Goal: Obtain resource: Download file/media

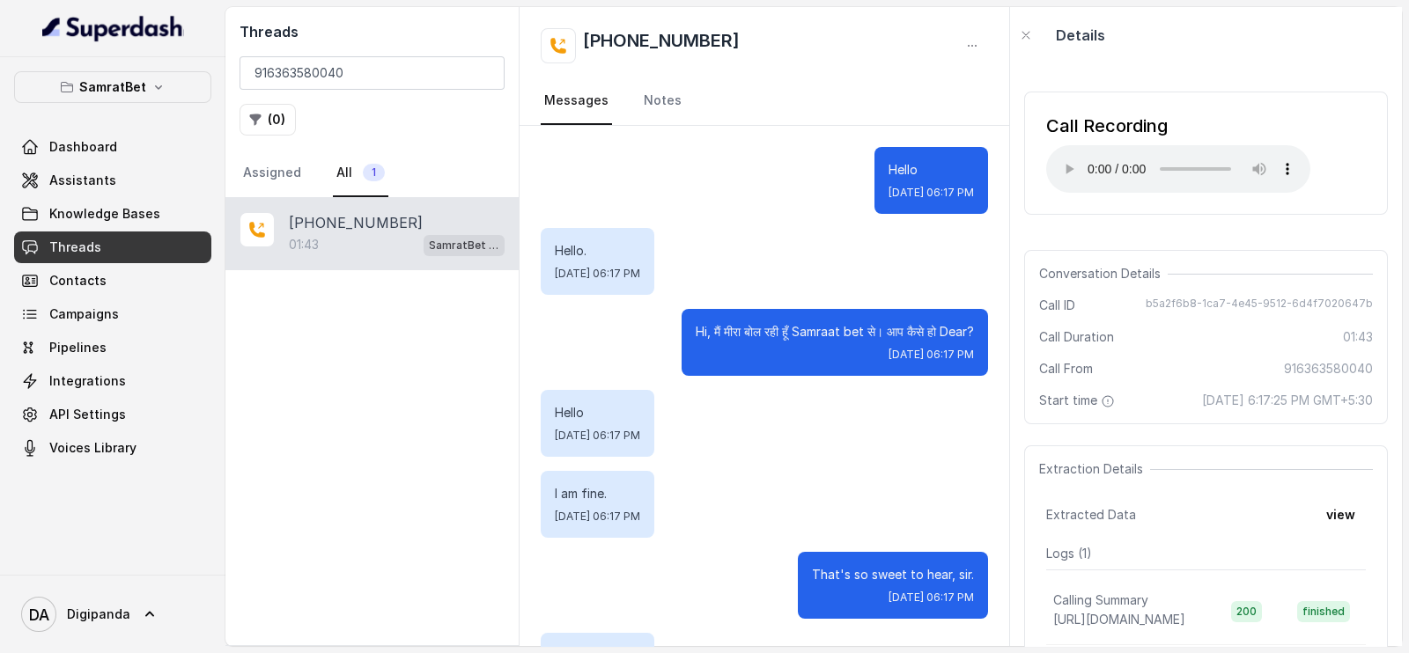
scroll to position [202, 0]
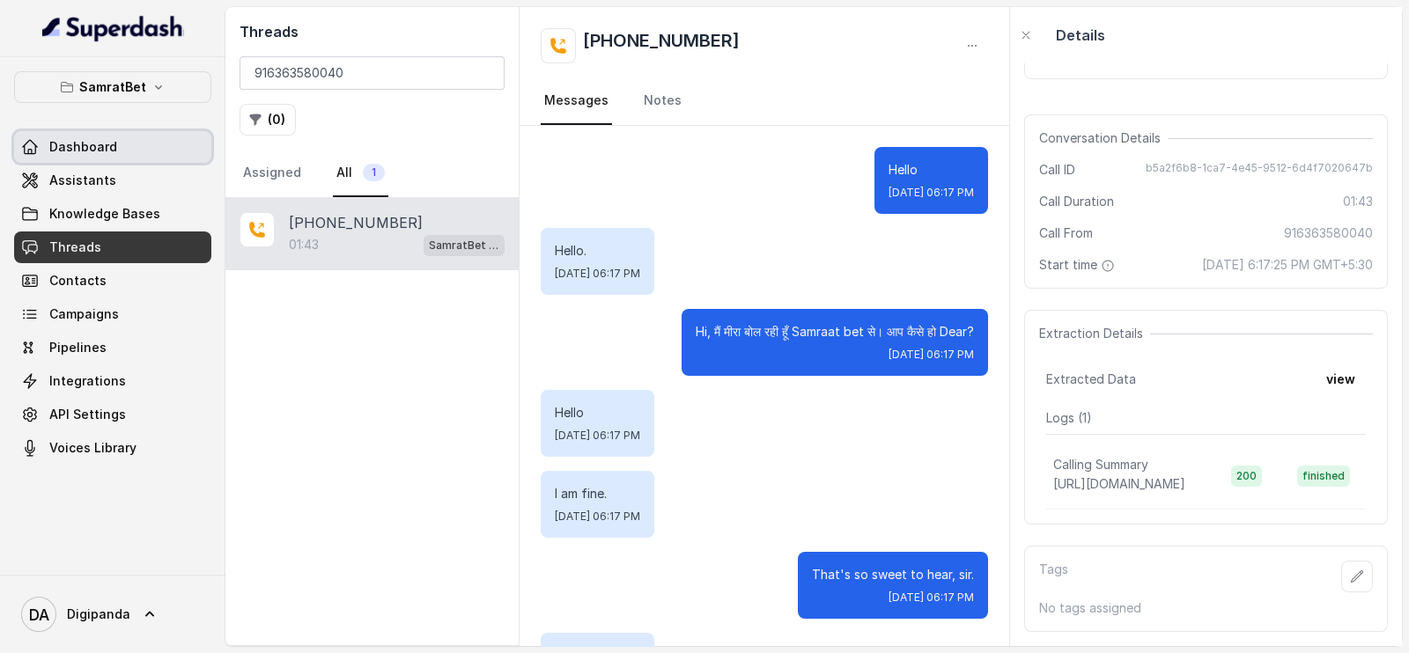
click at [141, 161] on link "Dashboard" at bounding box center [112, 147] width 197 height 32
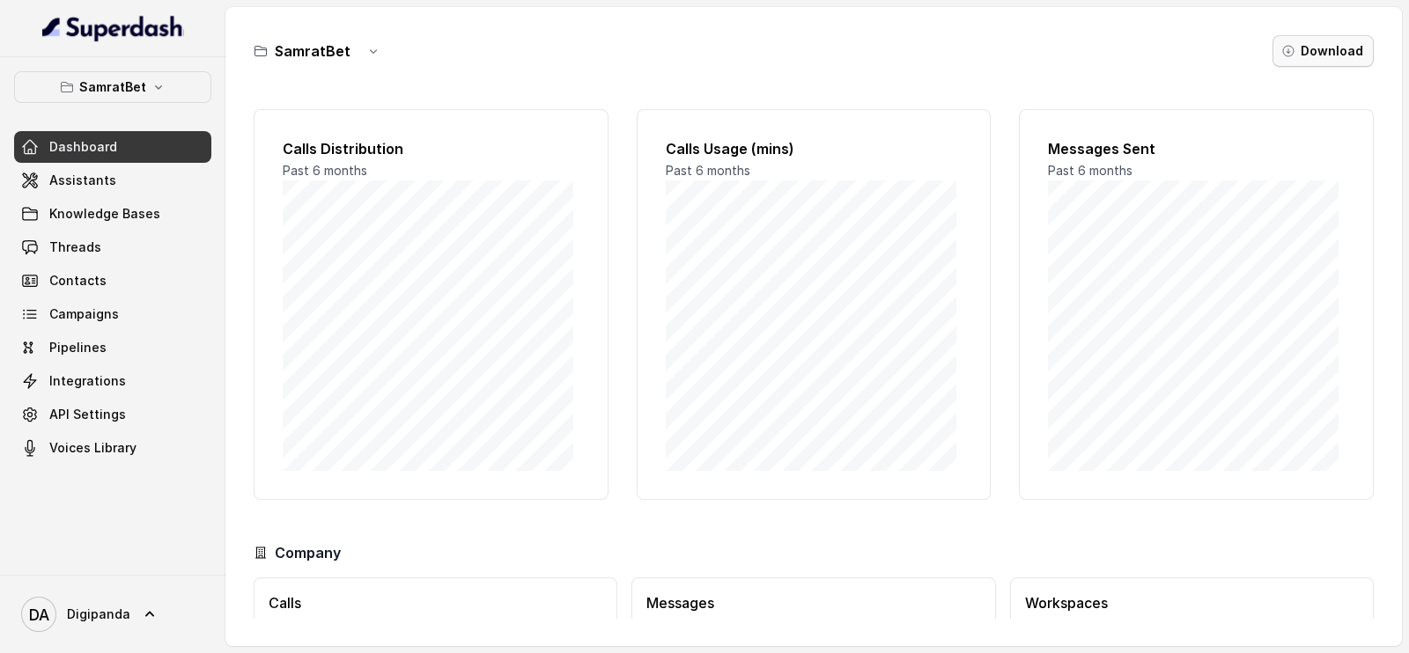
click at [1356, 57] on button "Download" at bounding box center [1322, 51] width 101 height 32
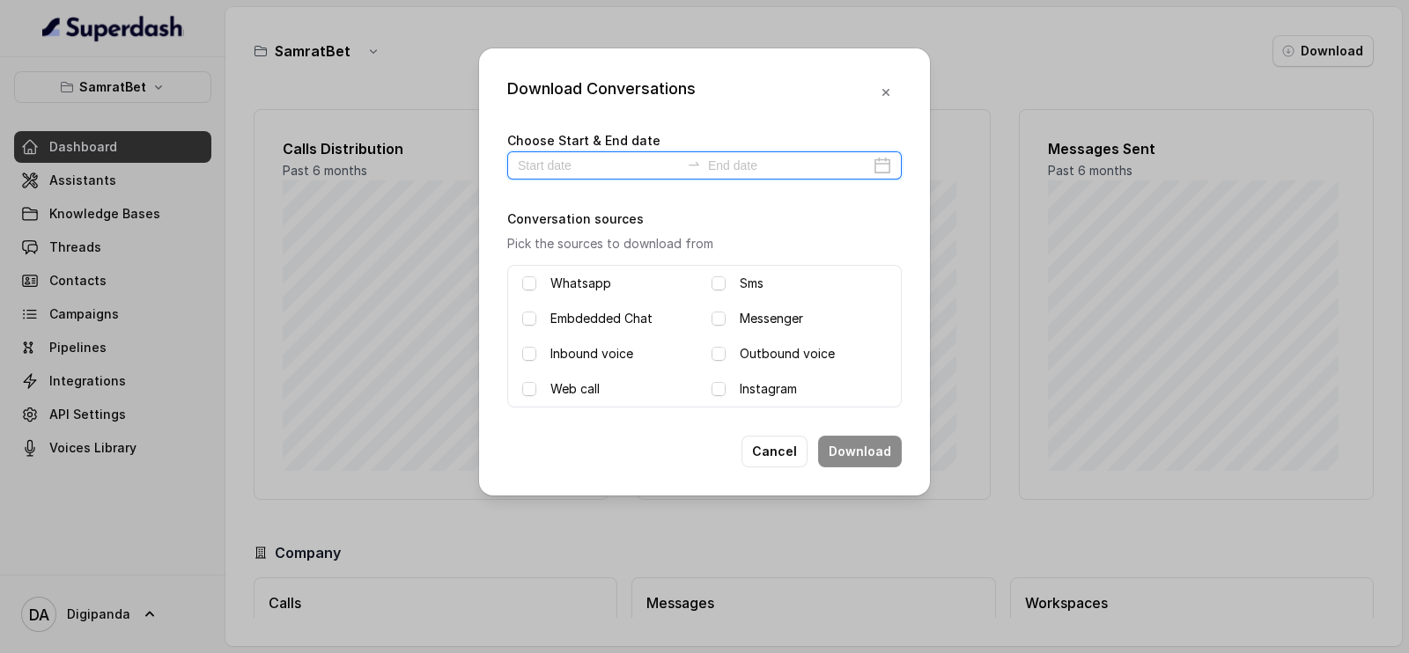
click at [564, 162] on input at bounding box center [599, 165] width 162 height 19
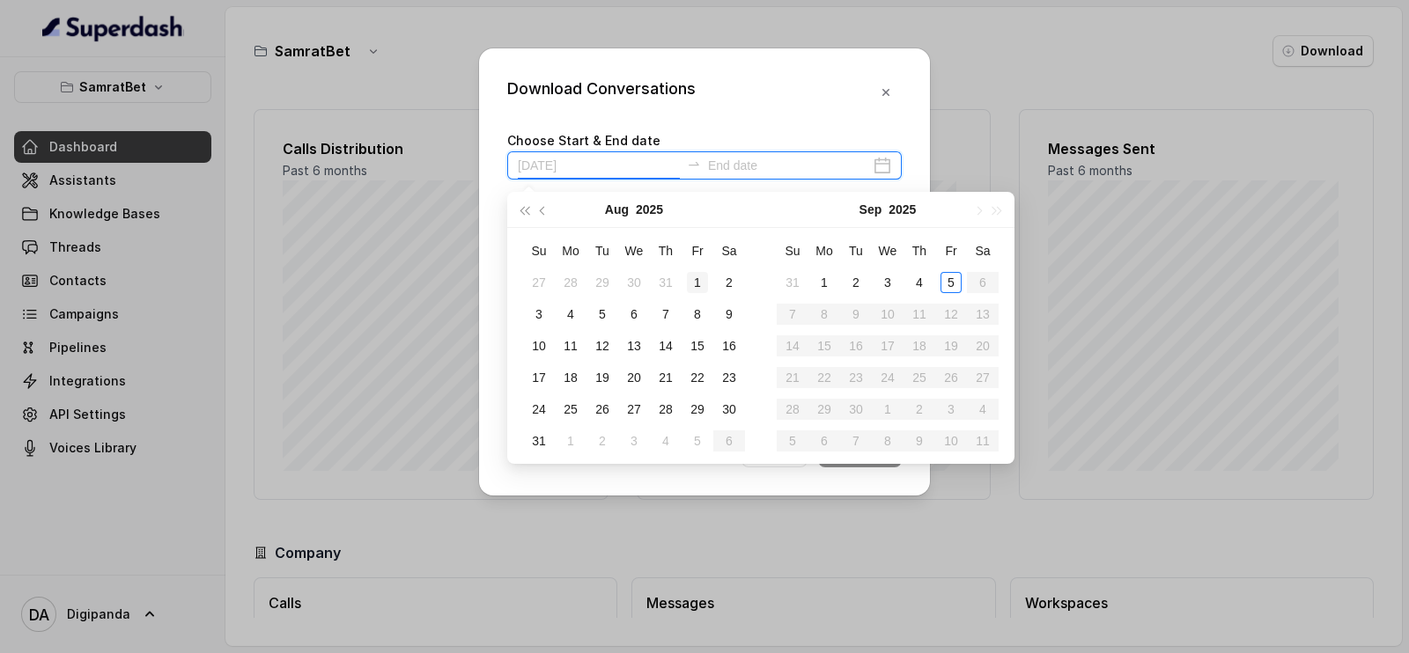
type input "[DATE]"
click at [702, 272] on div "1" at bounding box center [697, 282] width 21 height 21
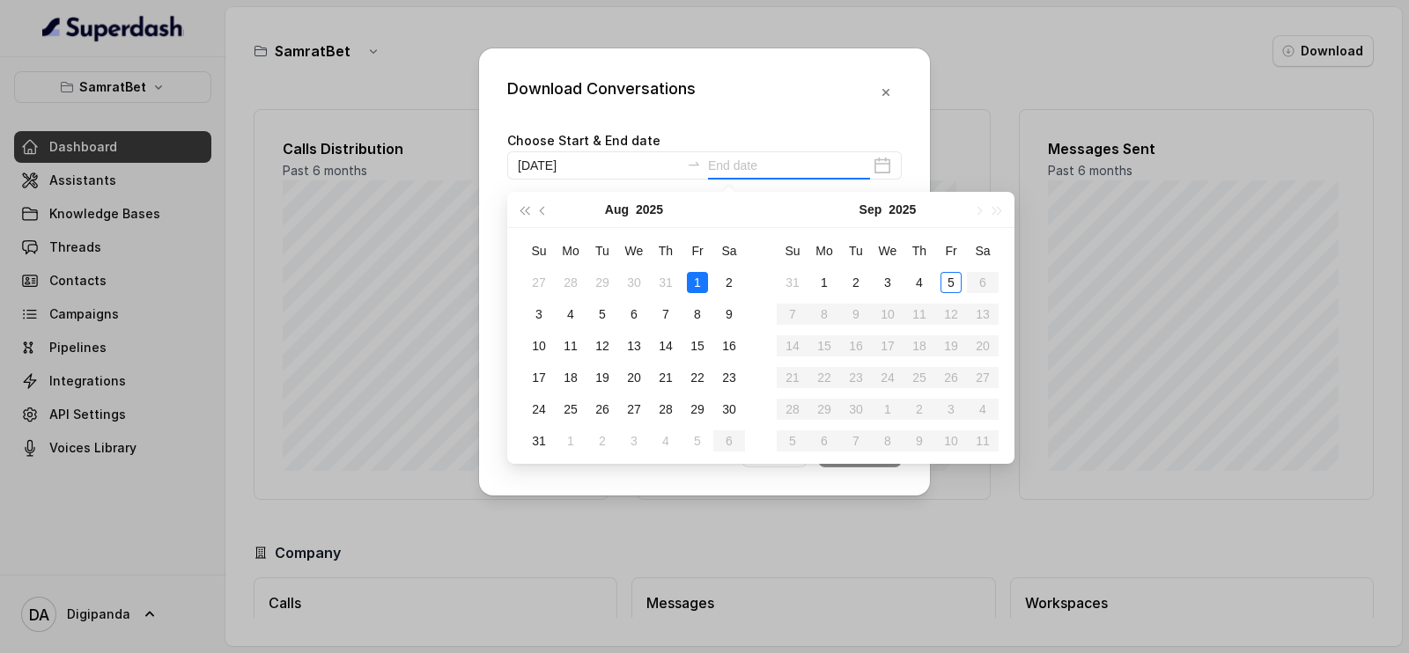
click at [702, 272] on div "1" at bounding box center [697, 282] width 21 height 21
type input "[DATE]"
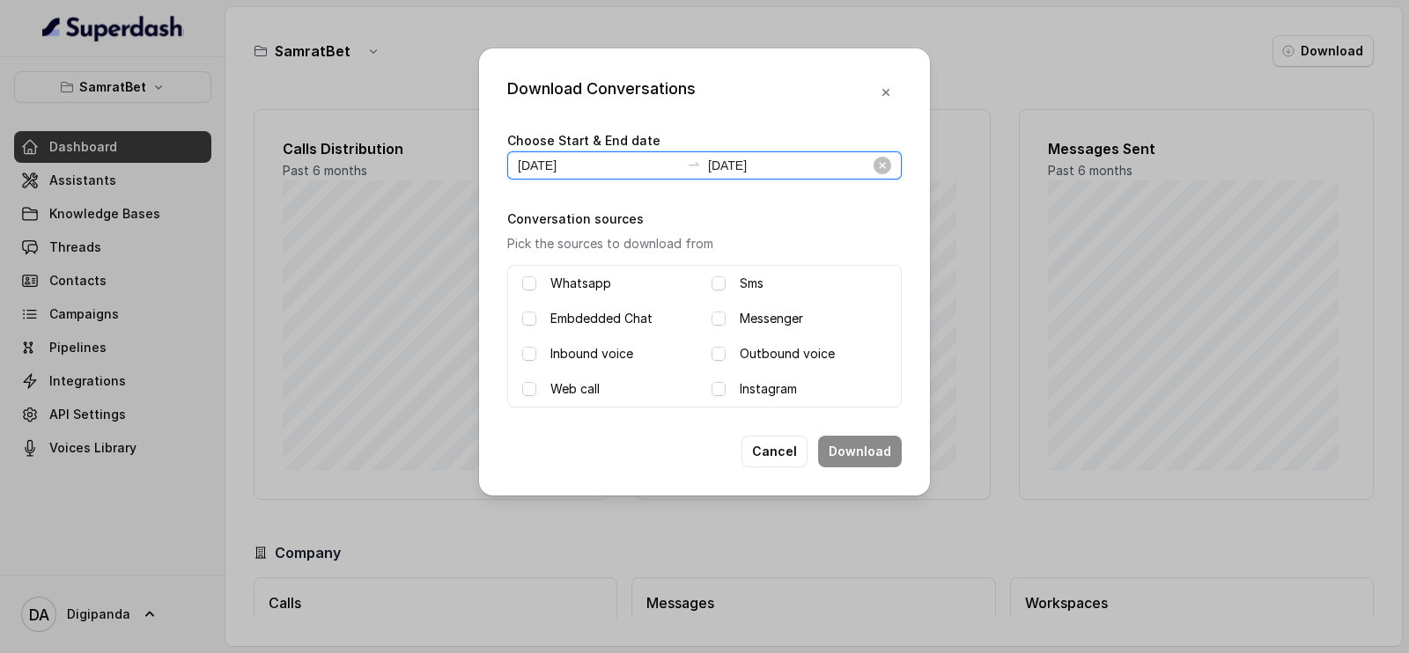
click at [620, 157] on input "[DATE]" at bounding box center [599, 165] width 162 height 19
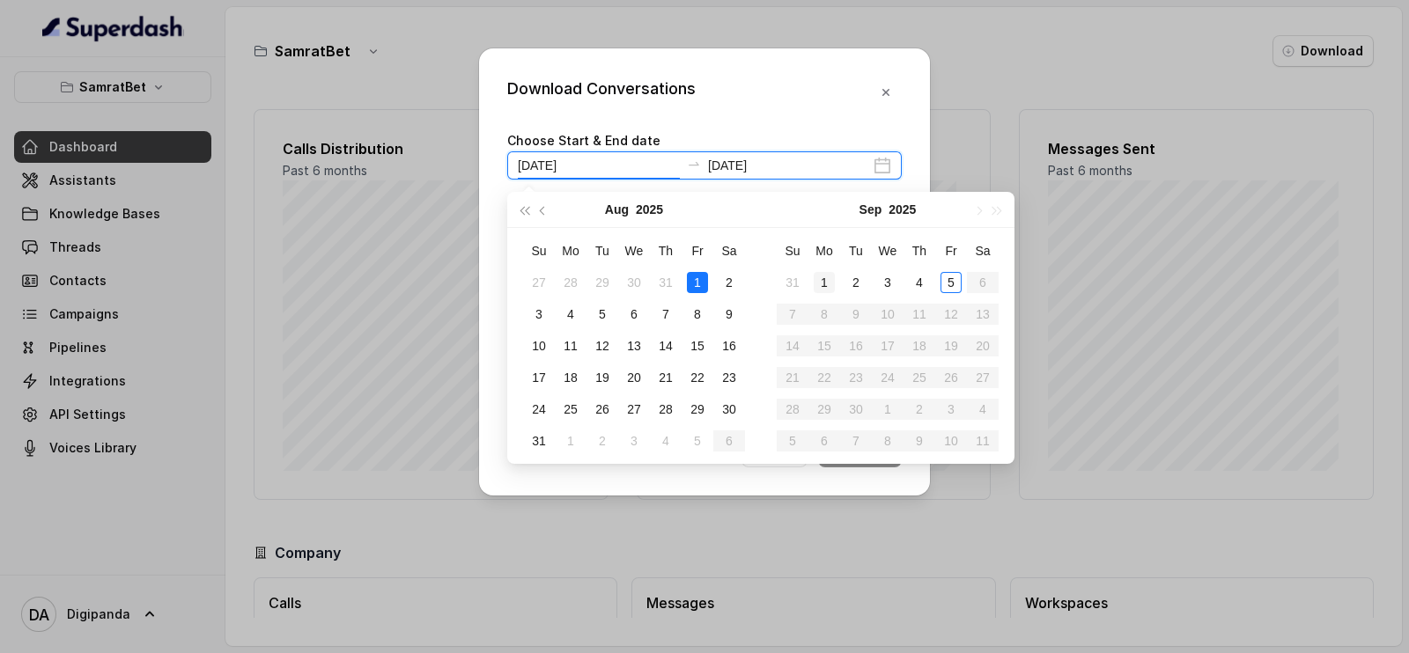
type input "[DATE]"
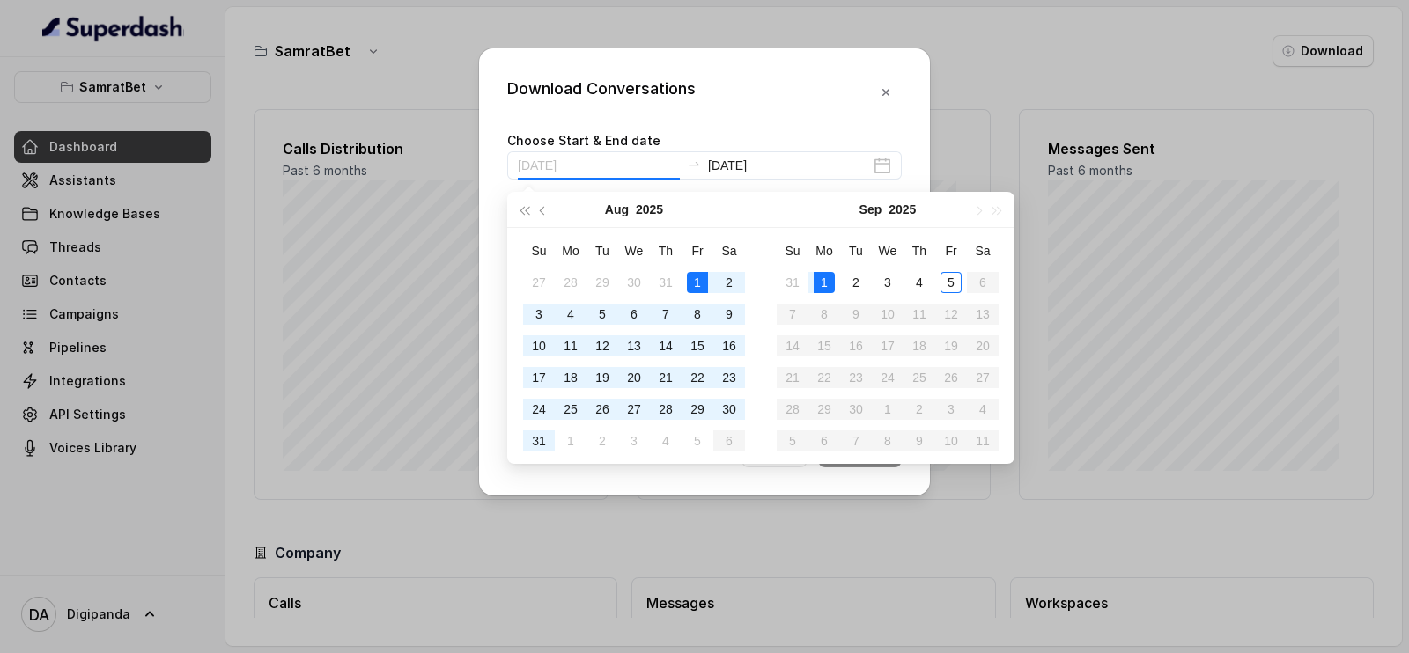
click at [824, 282] on div "1" at bounding box center [824, 282] width 21 height 21
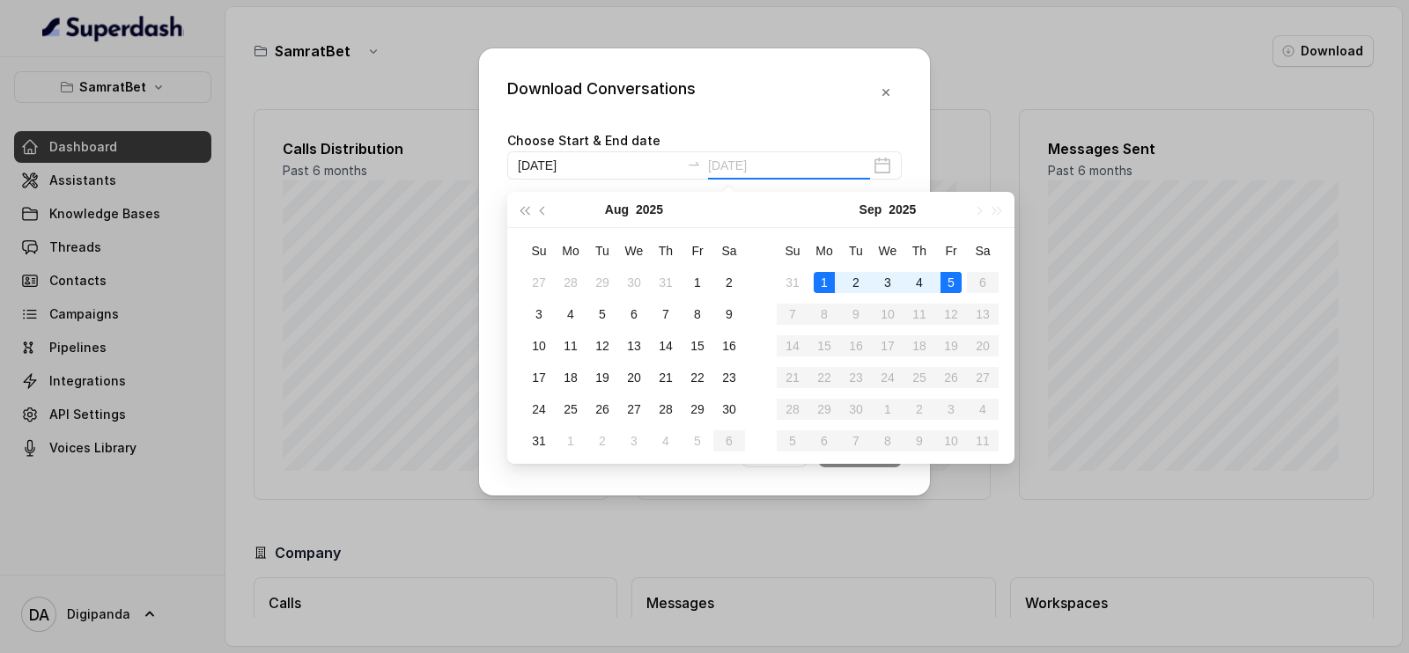
click at [952, 275] on div "5" at bounding box center [950, 282] width 21 height 21
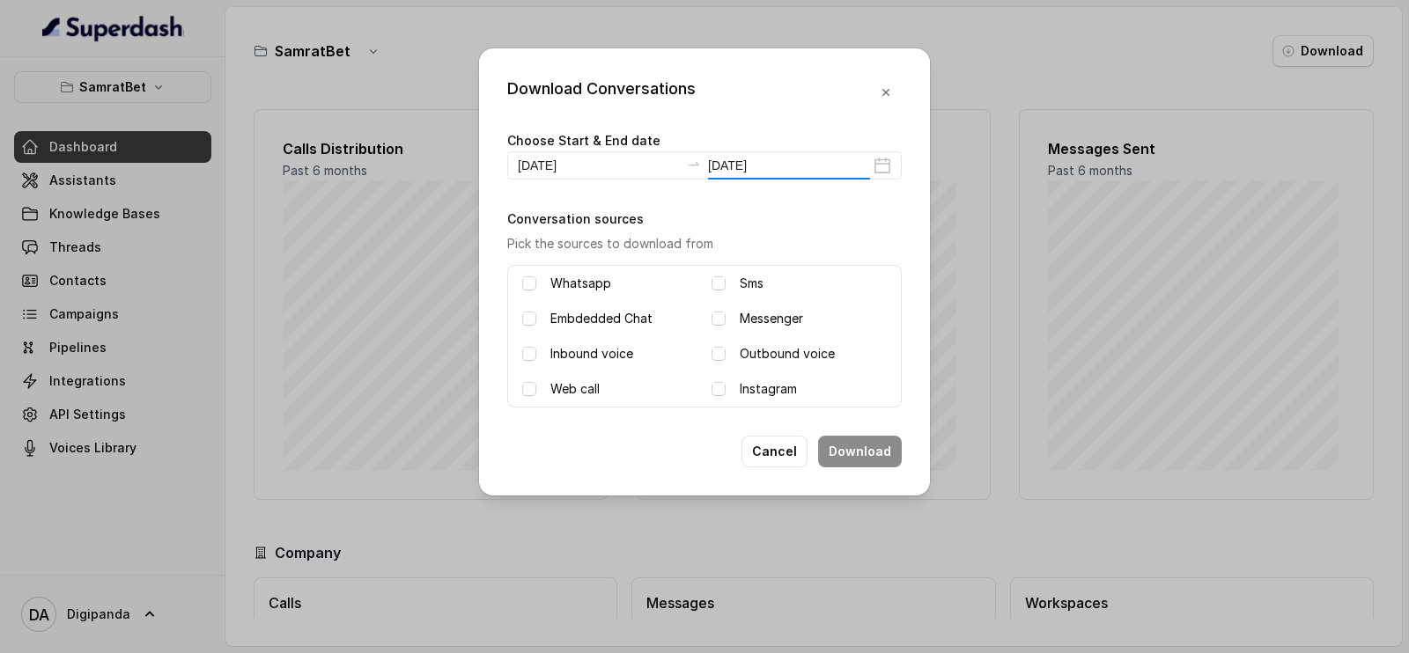
type input "[DATE]"
click at [558, 353] on label "Inbound voice" at bounding box center [591, 353] width 83 height 21
click at [724, 347] on span at bounding box center [718, 354] width 14 height 14
click at [869, 451] on button "Download" at bounding box center [860, 452] width 84 height 32
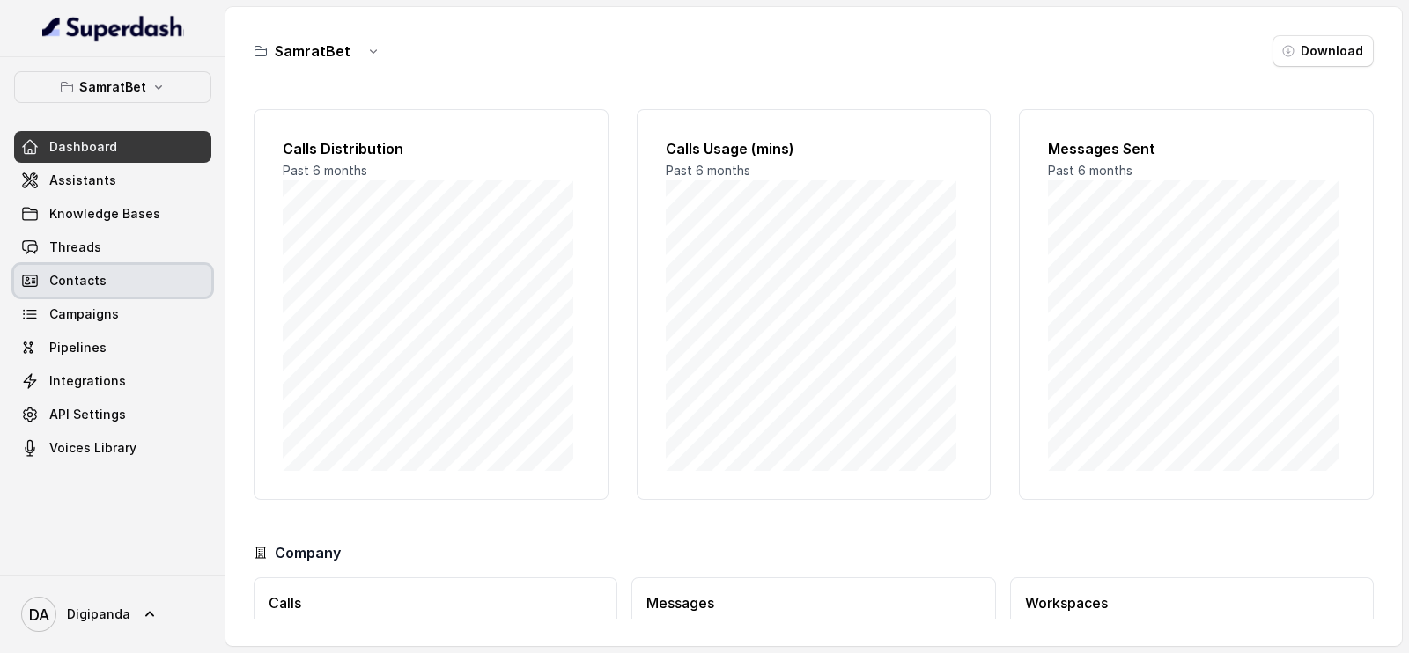
click at [134, 283] on link "Contacts" at bounding box center [112, 281] width 197 height 32
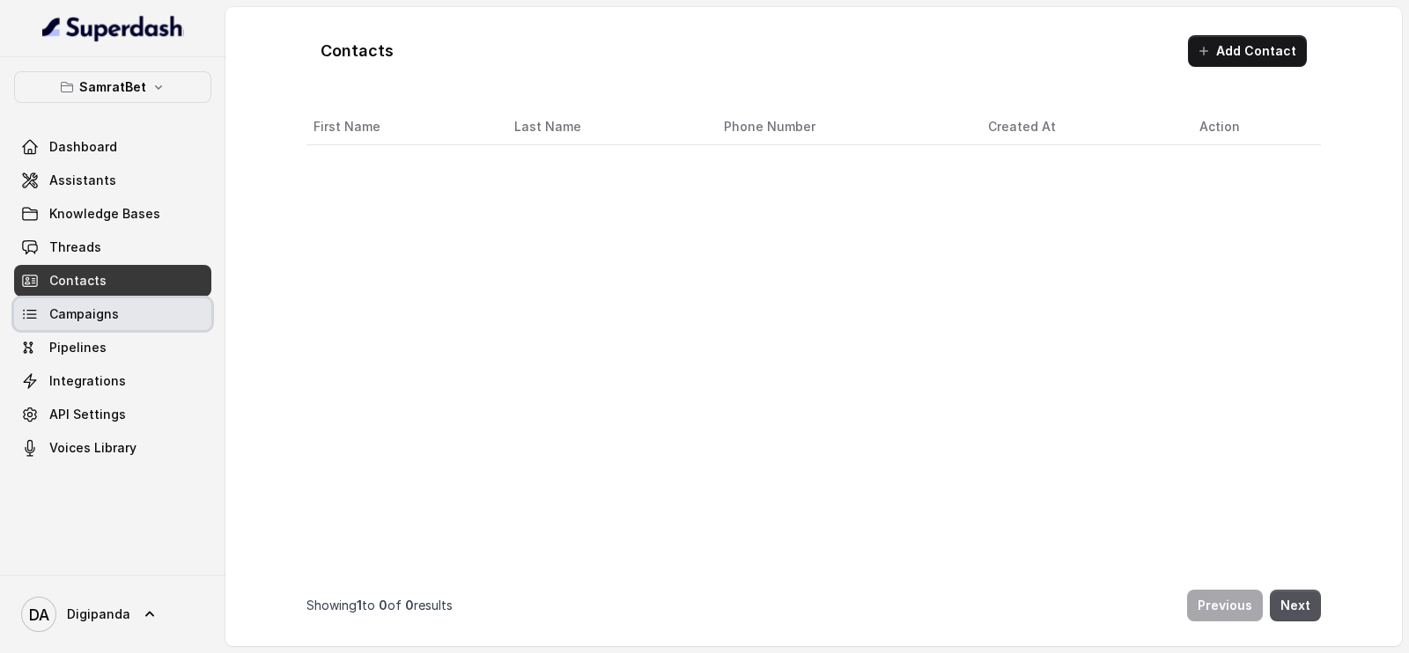
click at [134, 307] on link "Campaigns" at bounding box center [112, 314] width 197 height 32
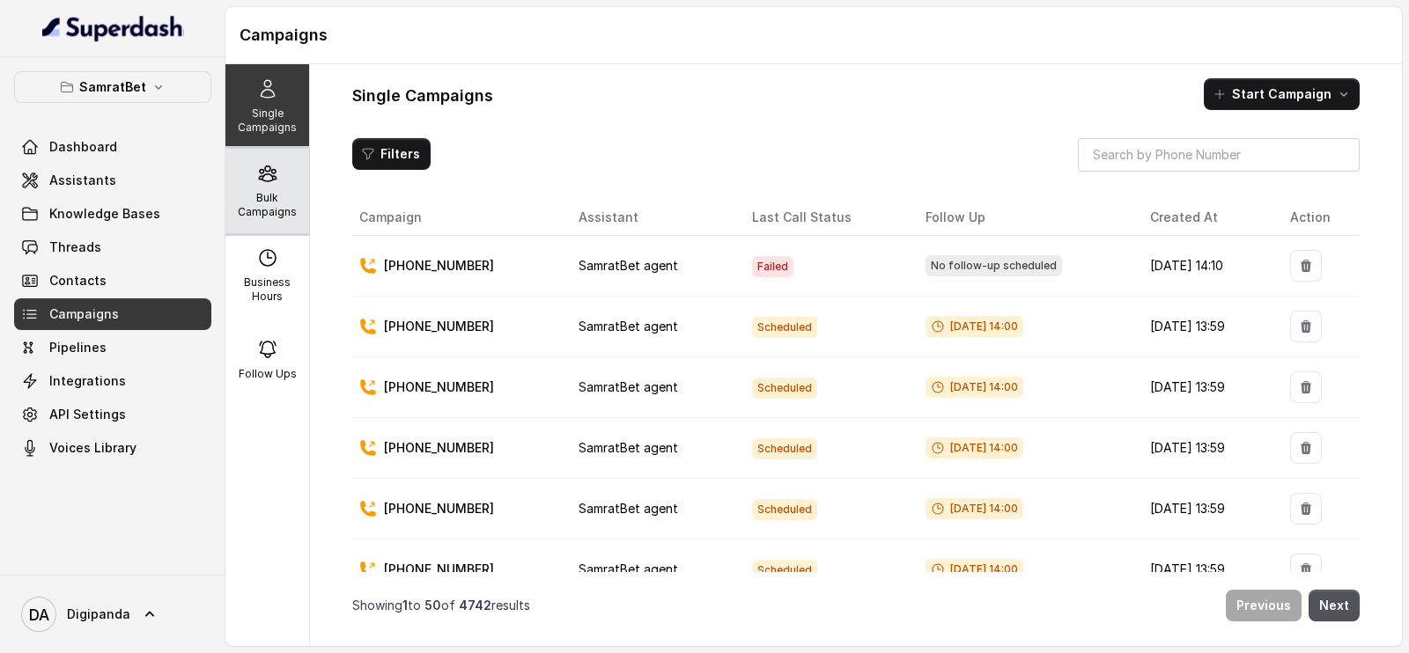
click at [257, 171] on icon at bounding box center [267, 173] width 21 height 21
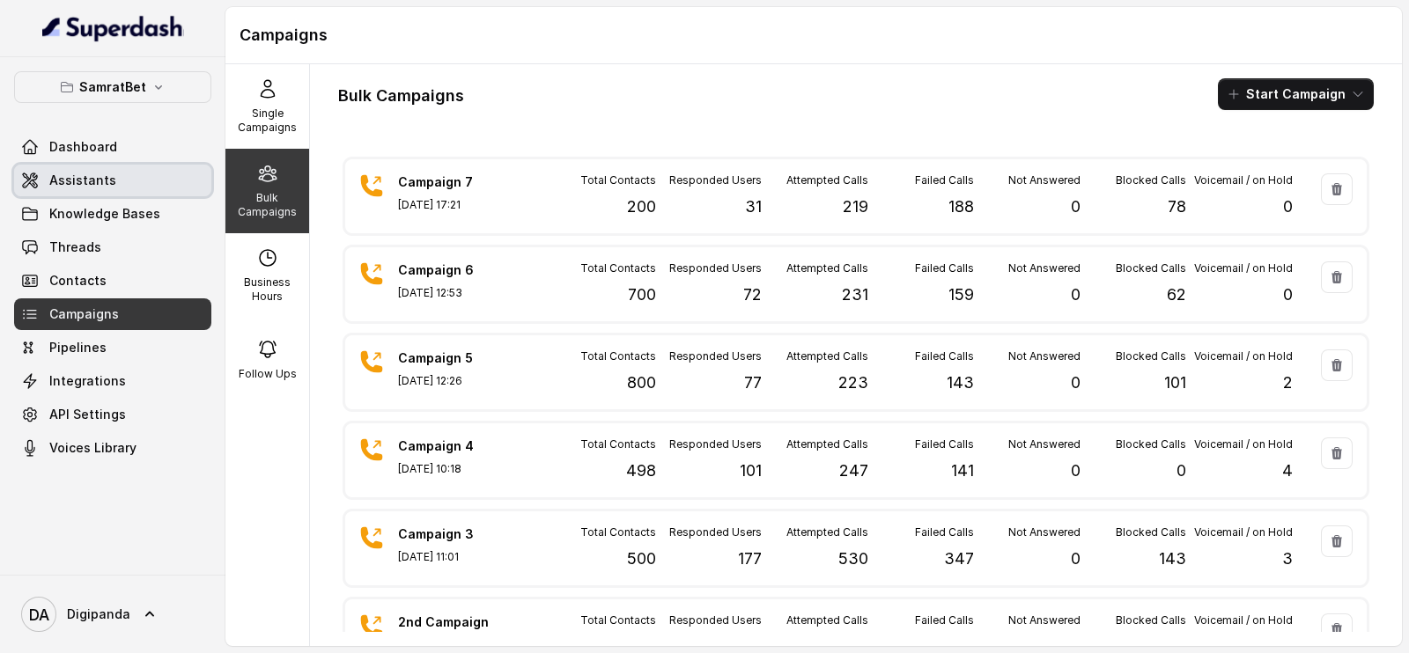
click at [131, 188] on link "Assistants" at bounding box center [112, 181] width 197 height 32
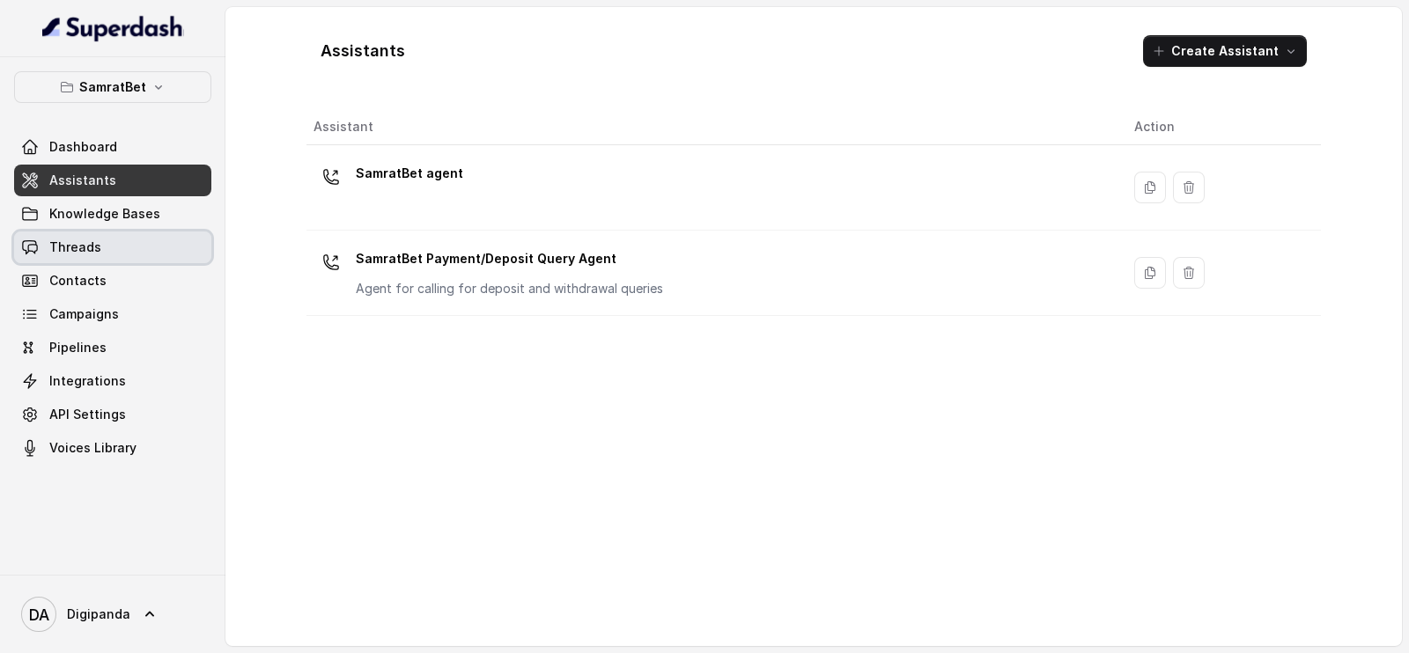
click at [139, 238] on link "Threads" at bounding box center [112, 248] width 197 height 32
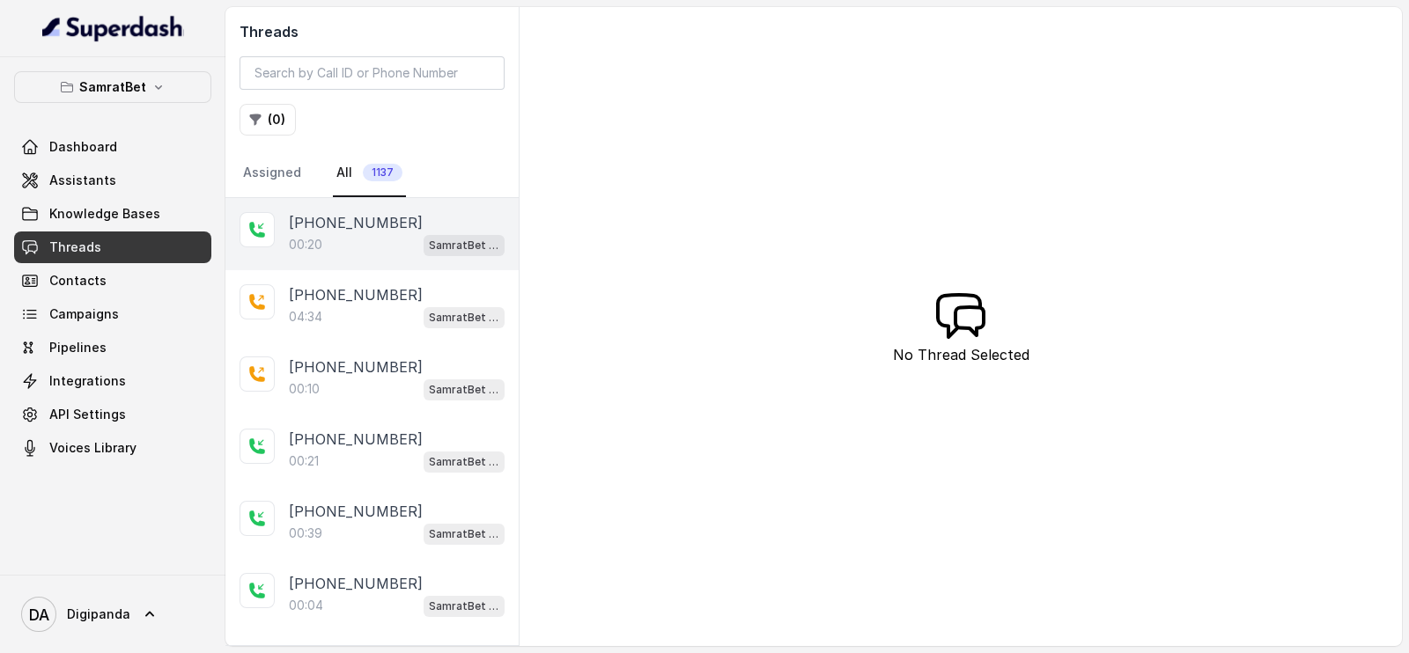
click at [398, 248] on div "00:20 SamratBet agent" at bounding box center [397, 244] width 216 height 23
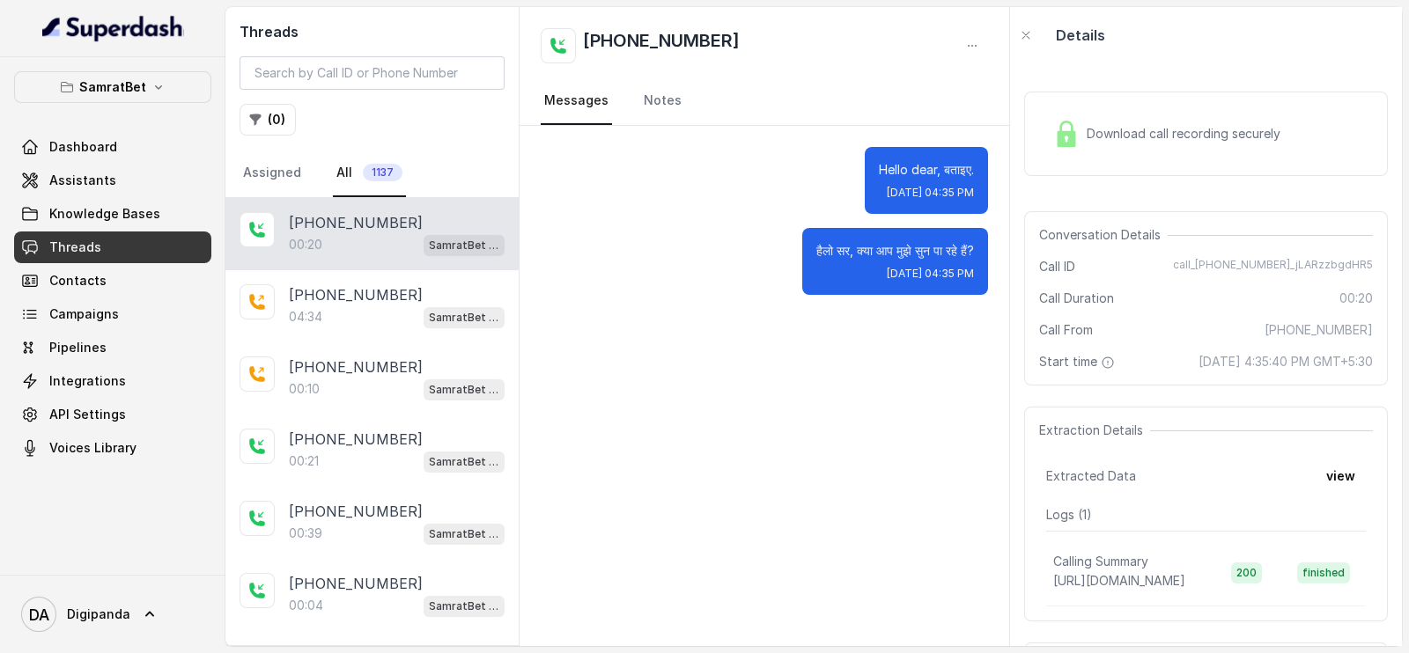
click at [1237, 138] on span "Download call recording securely" at bounding box center [1187, 134] width 201 height 18
click at [1269, 143] on div "Download call recording securely" at bounding box center [1166, 134] width 241 height 41
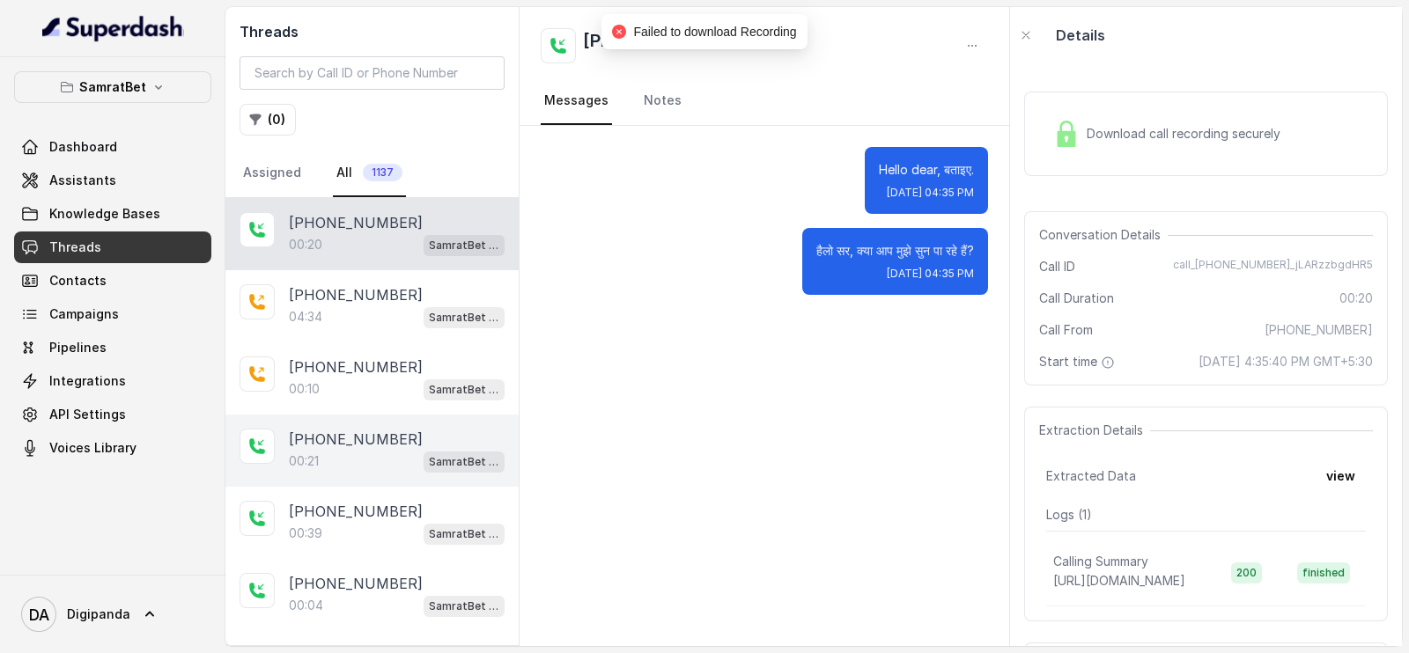
click at [361, 442] on p "[PHONE_NUMBER]" at bounding box center [356, 439] width 134 height 21
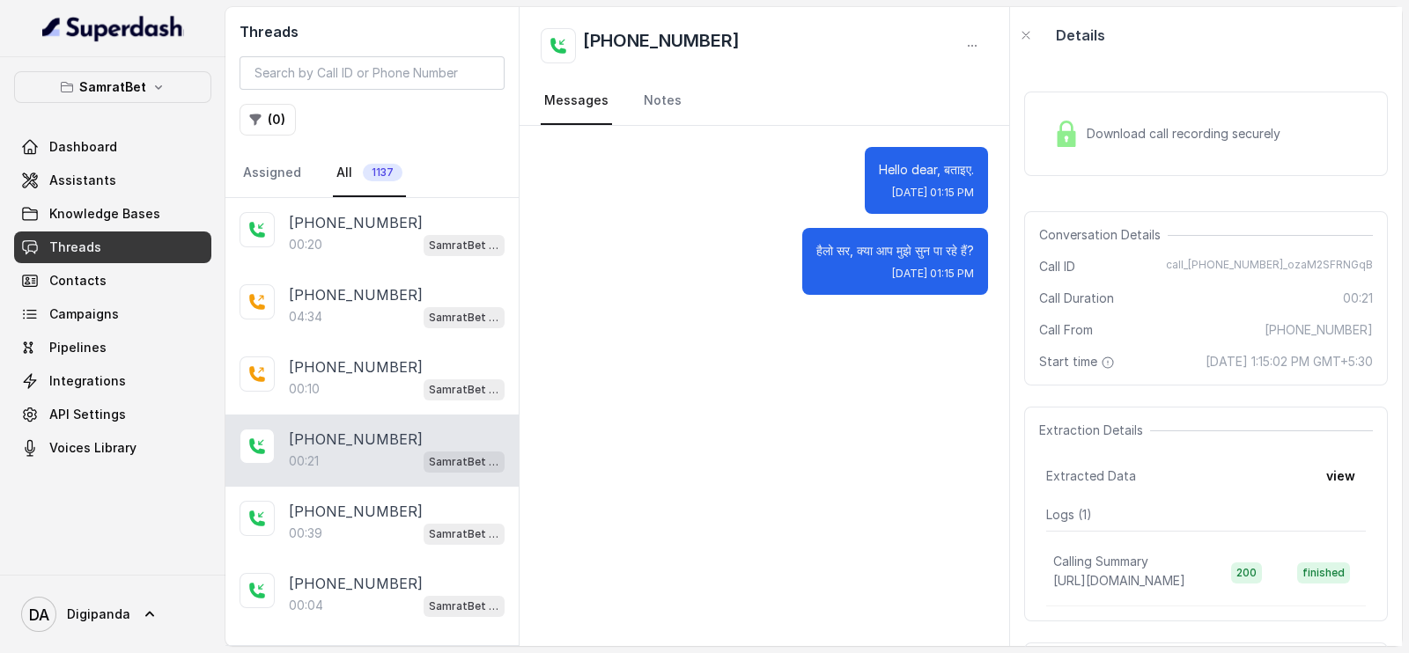
click at [1133, 143] on div "Download call recording securely" at bounding box center [1166, 134] width 241 height 41
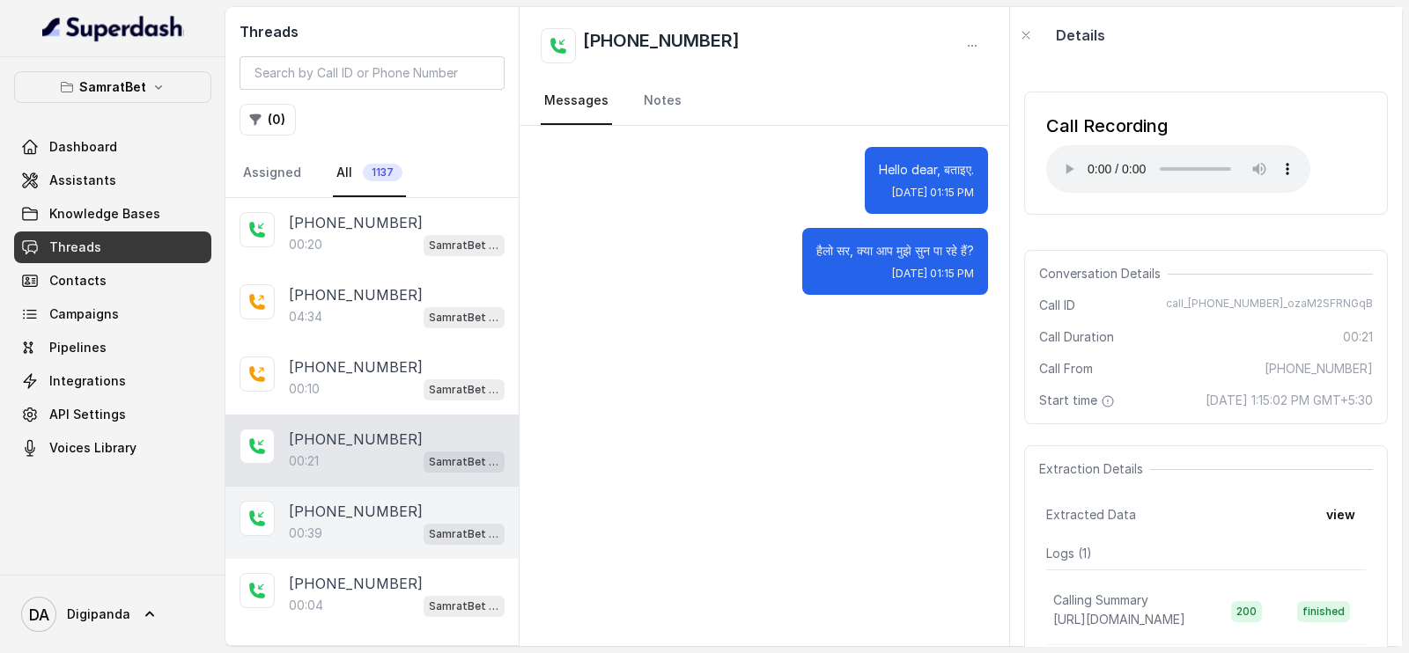
click at [355, 508] on p "[PHONE_NUMBER]" at bounding box center [356, 511] width 134 height 21
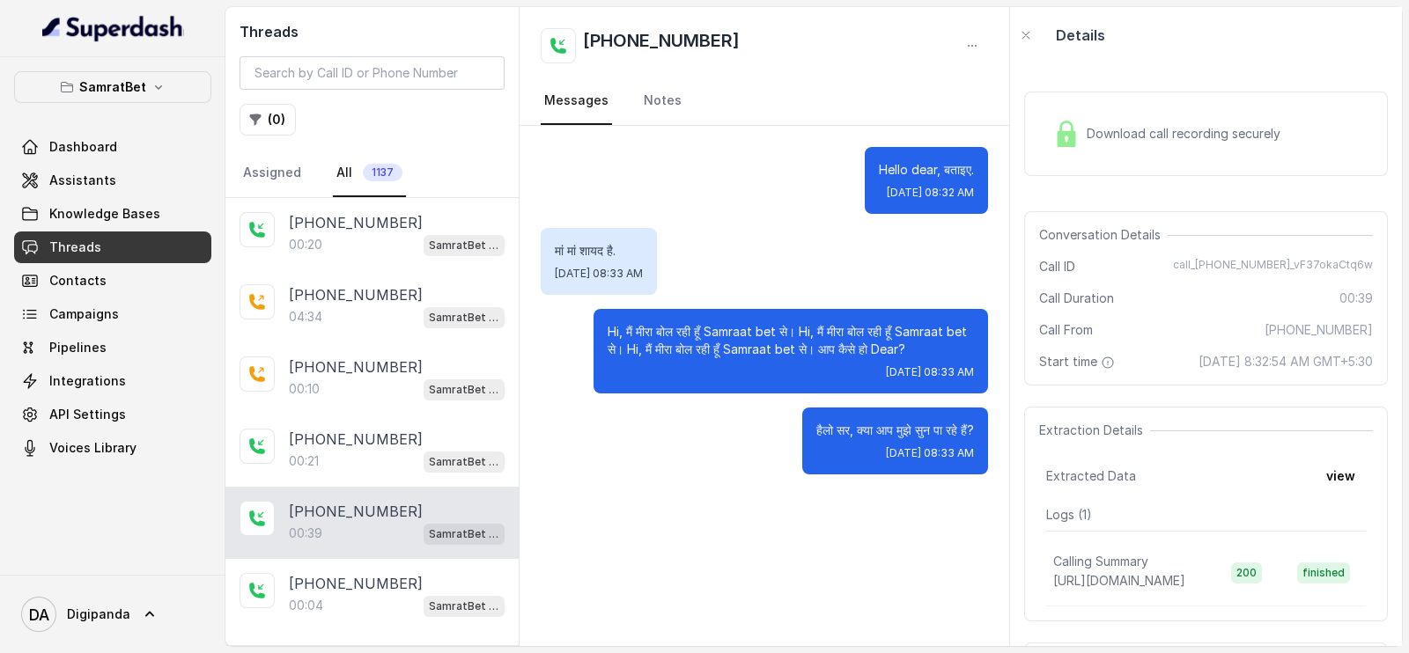
click at [1239, 134] on span "Download call recording securely" at bounding box center [1187, 134] width 201 height 18
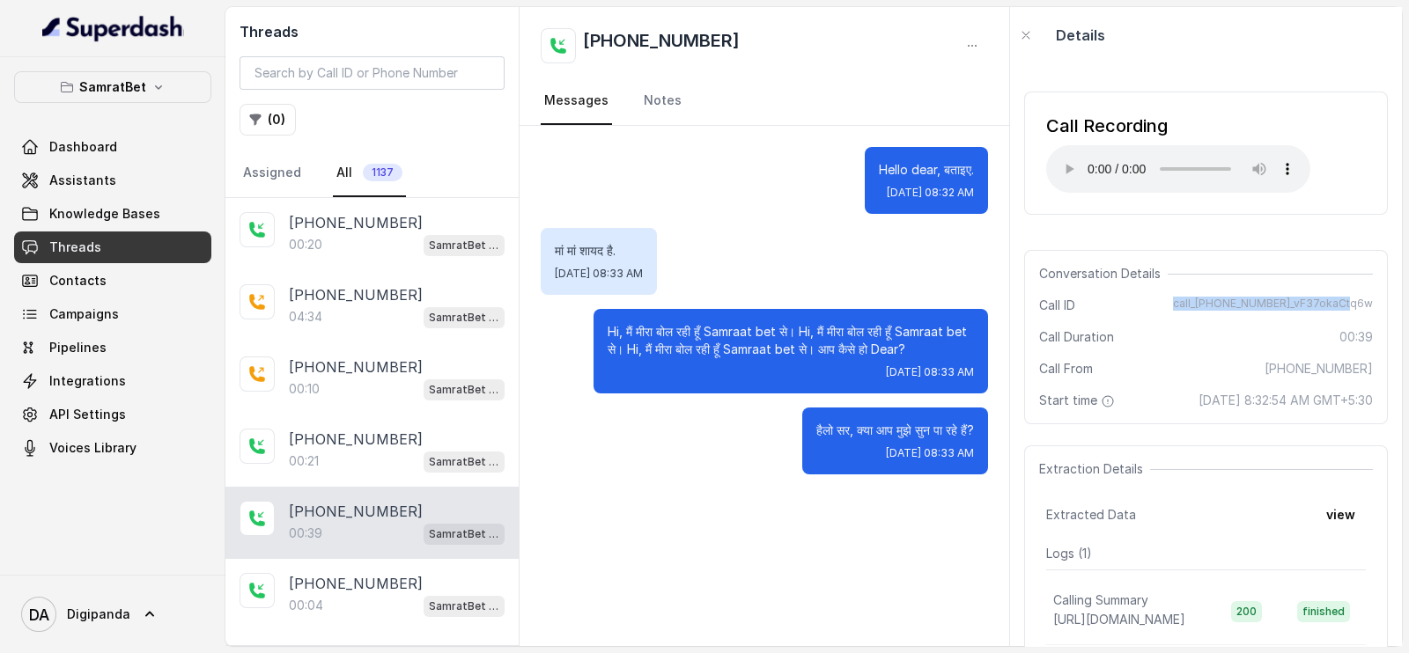
drag, startPoint x: 1180, startPoint y: 301, endPoint x: 1364, endPoint y: 304, distance: 184.0
click at [1364, 304] on div "Conversation Details Call ID call_[PHONE_NUMBER]_vF37okaCtq6w Call Duration 00:…" at bounding box center [1206, 337] width 364 height 174
copy span "call_[PHONE_NUMBER]_vF37okaCtq6w"
drag, startPoint x: 1263, startPoint y: 369, endPoint x: 1365, endPoint y: 363, distance: 101.4
click at [1365, 363] on div "Conversation Details Call ID call_[PHONE_NUMBER]_vF37okaCtq6w Call Duration 00:…" at bounding box center [1206, 337] width 364 height 174
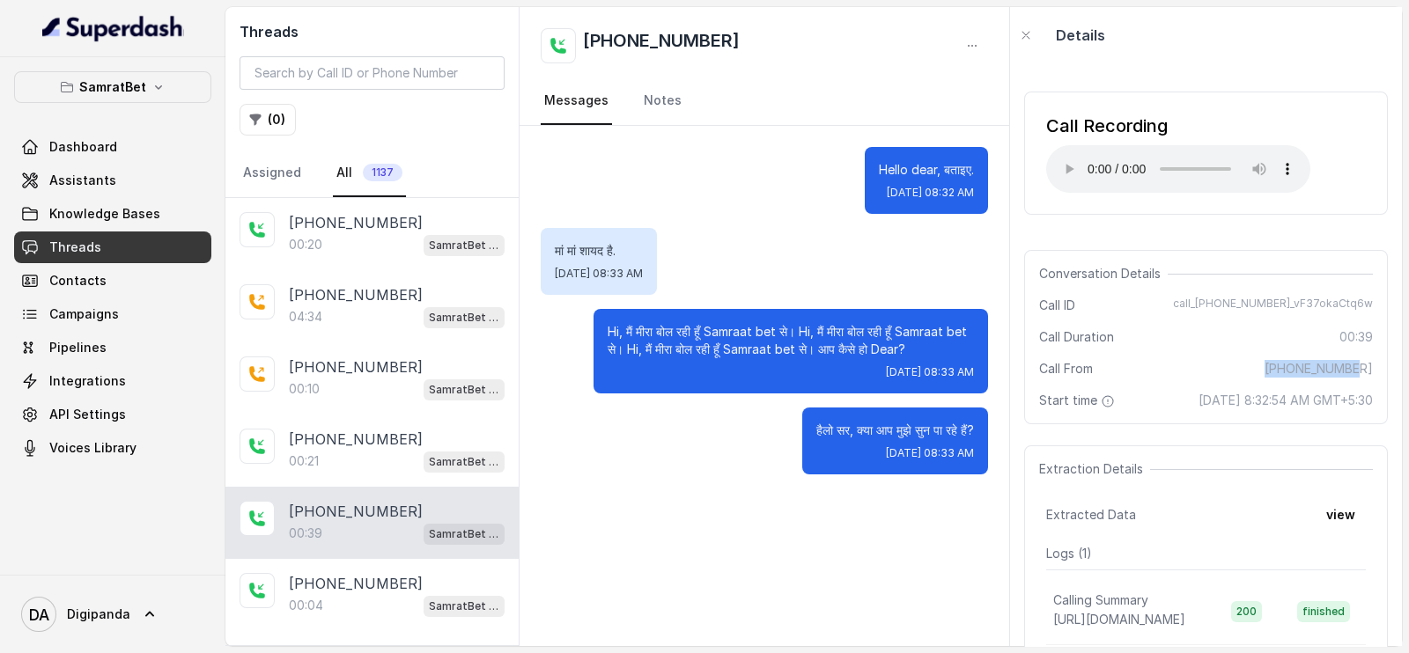
copy span "[PHONE_NUMBER]"
click at [554, 424] on div "हैलो सर, क्या आप मुझे सुन पा रहे हैं? [DATE] 08:33 AM" at bounding box center [764, 441] width 447 height 67
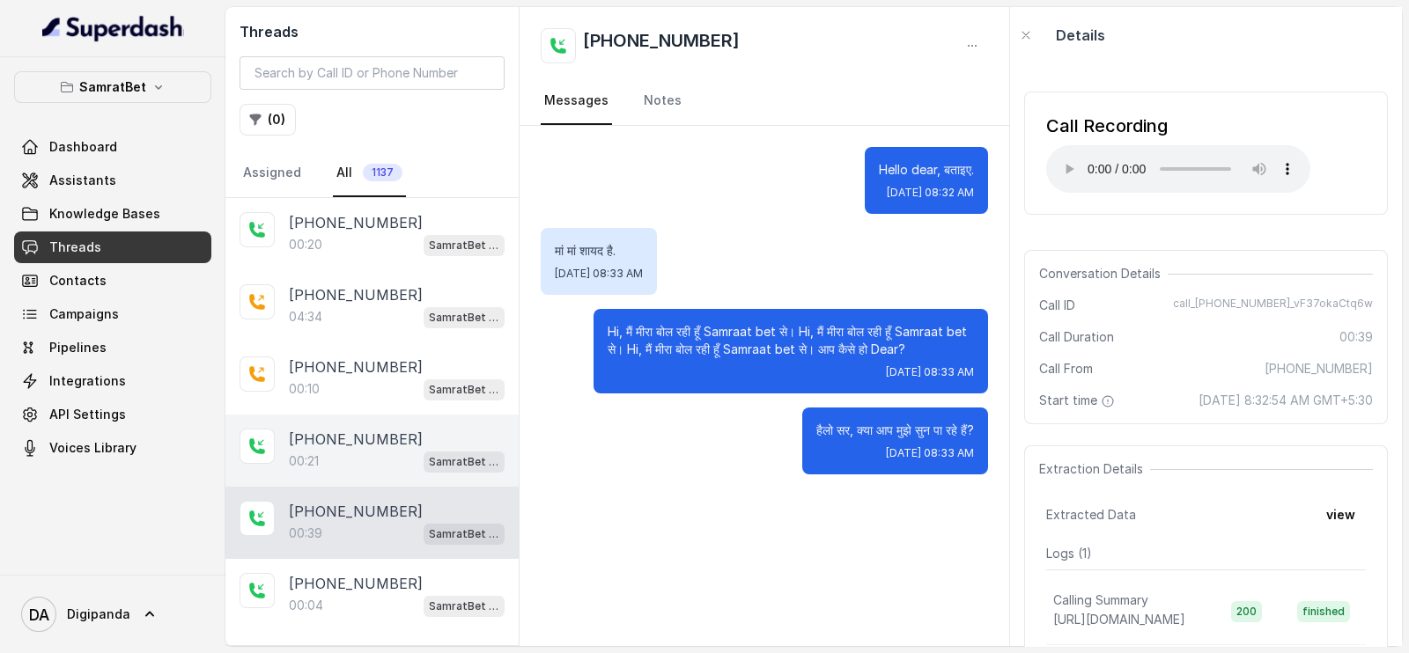
click at [445, 450] on div "SamratBet agent" at bounding box center [464, 461] width 81 height 23
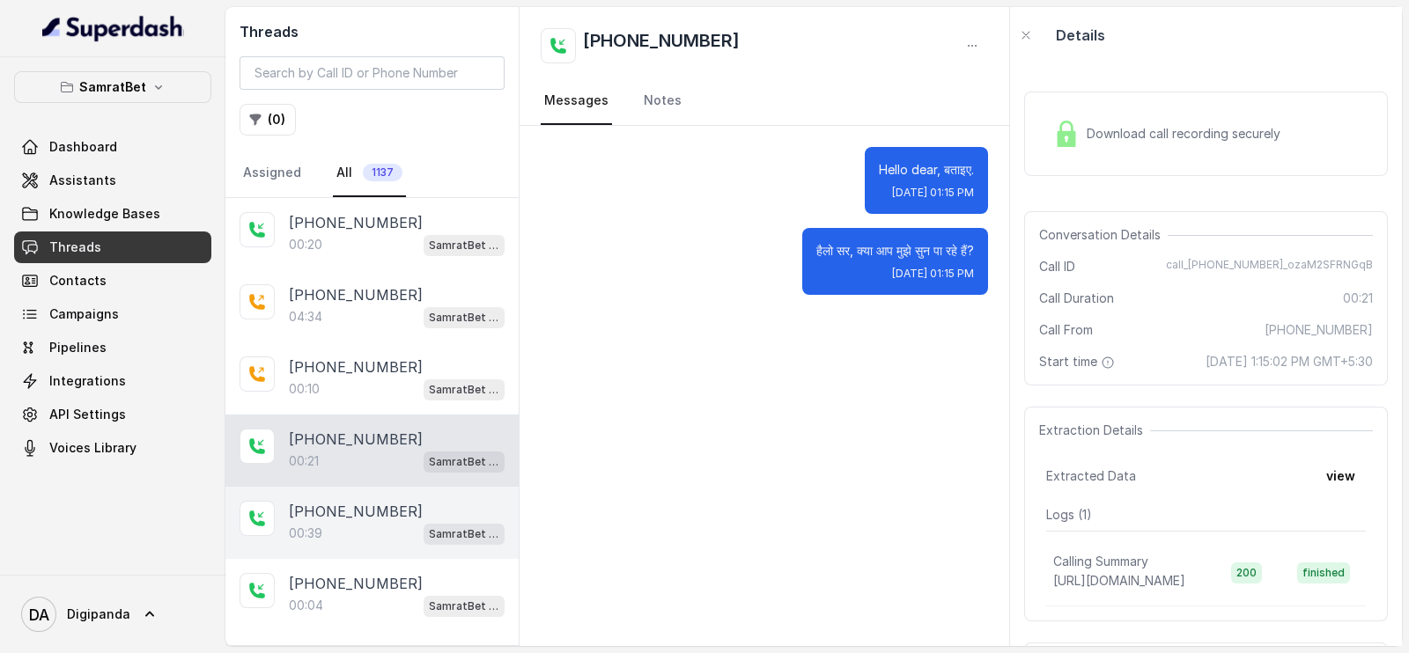
click at [390, 513] on p "[PHONE_NUMBER]" at bounding box center [356, 511] width 134 height 21
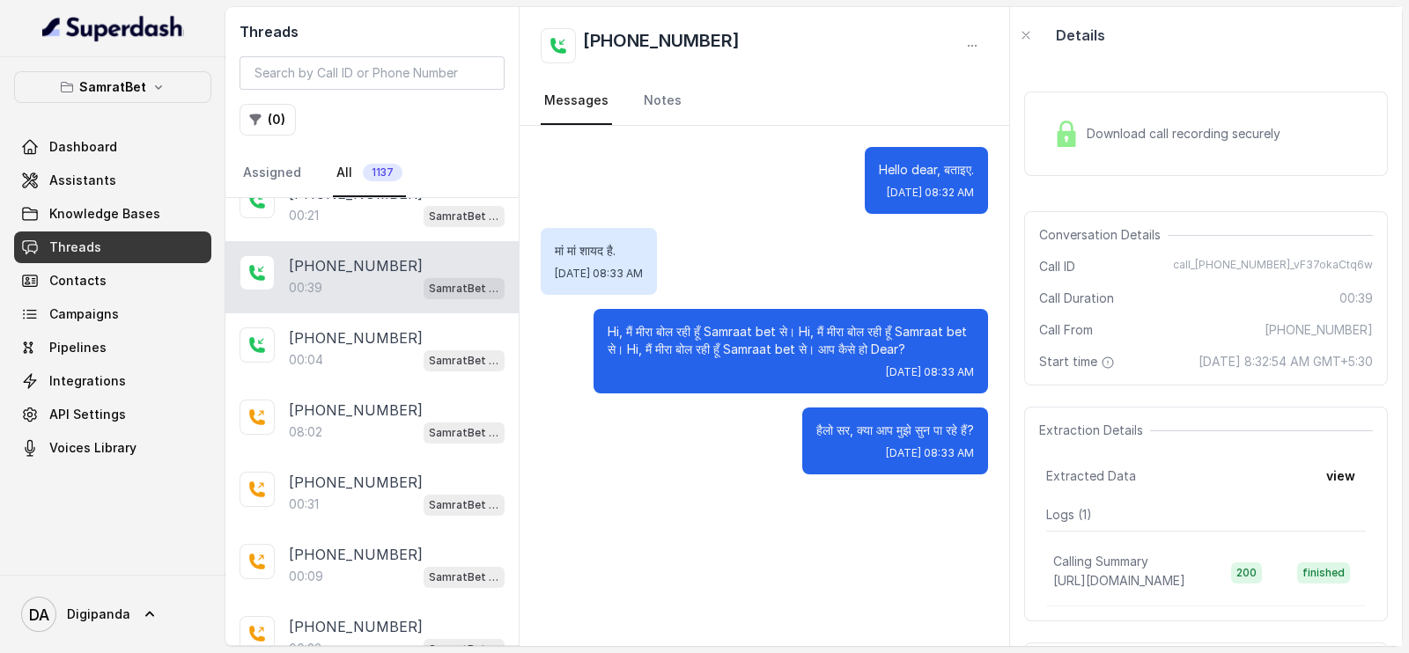
scroll to position [249, 0]
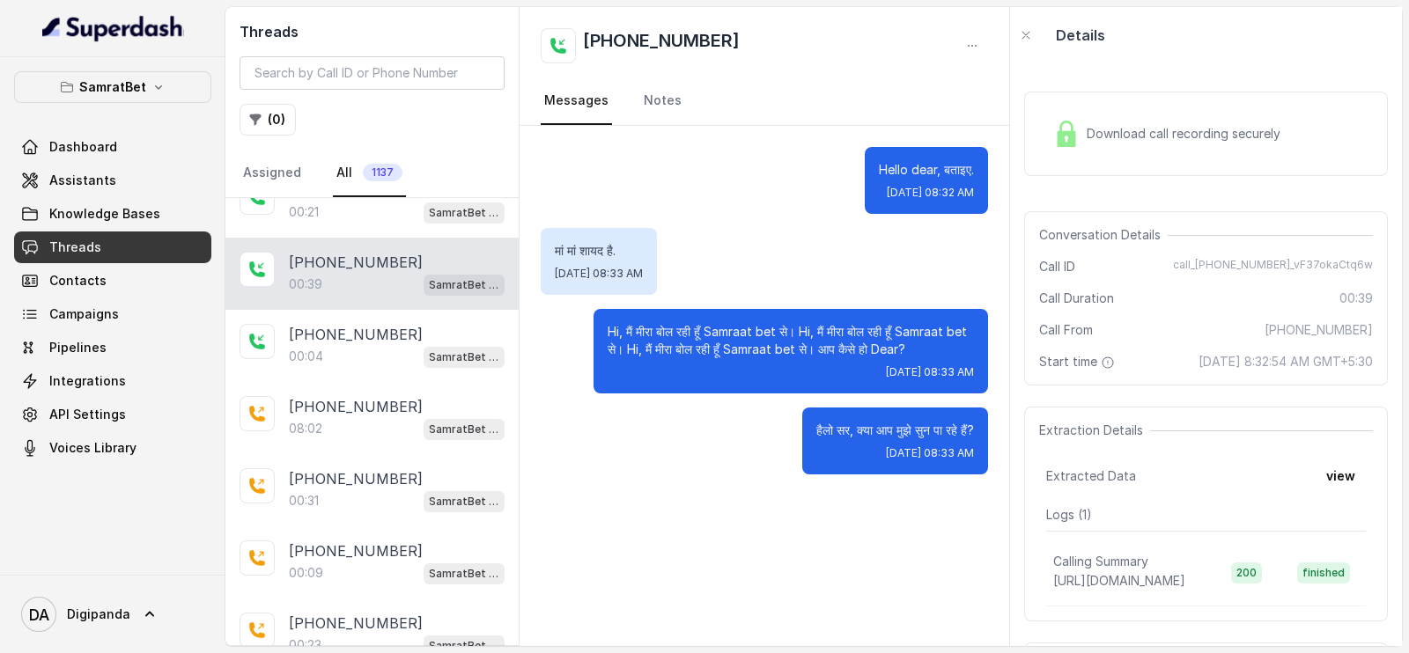
click at [1271, 149] on div "Download call recording securely" at bounding box center [1166, 134] width 241 height 41
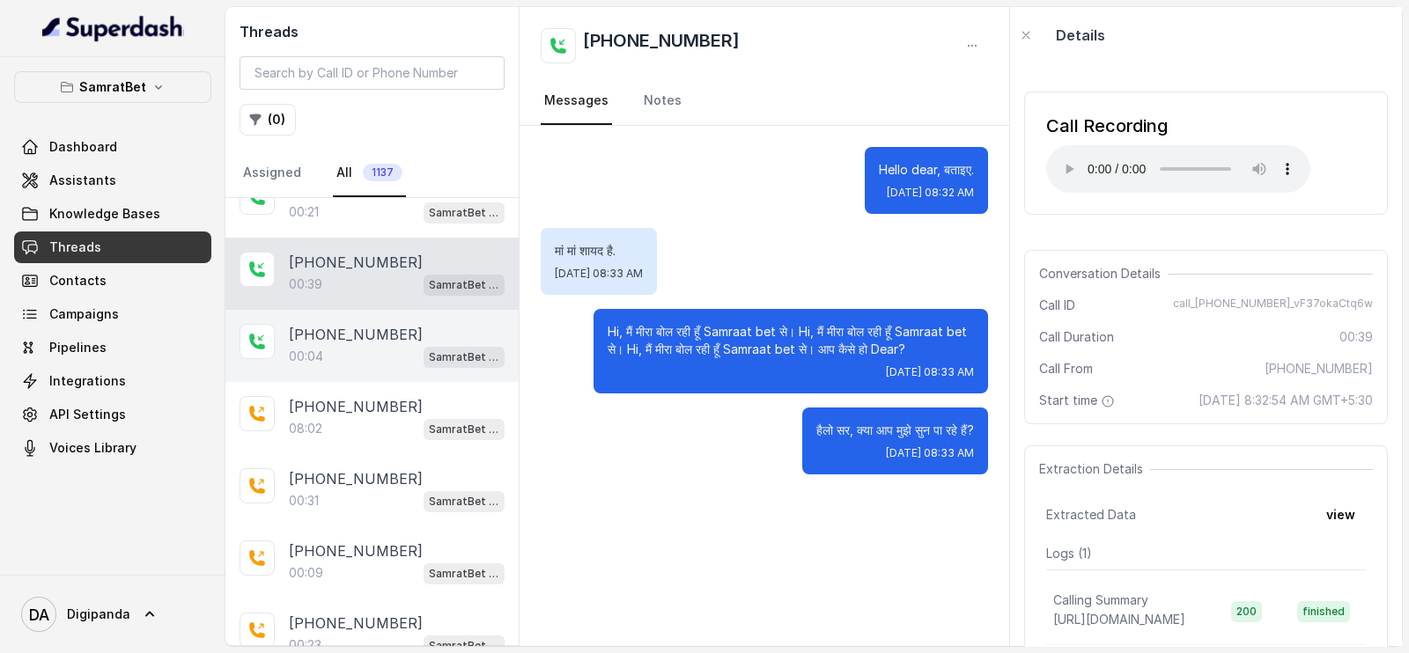
click at [287, 332] on div "[PHONE_NUMBER]:04 SamratBet agent" at bounding box center [371, 346] width 293 height 72
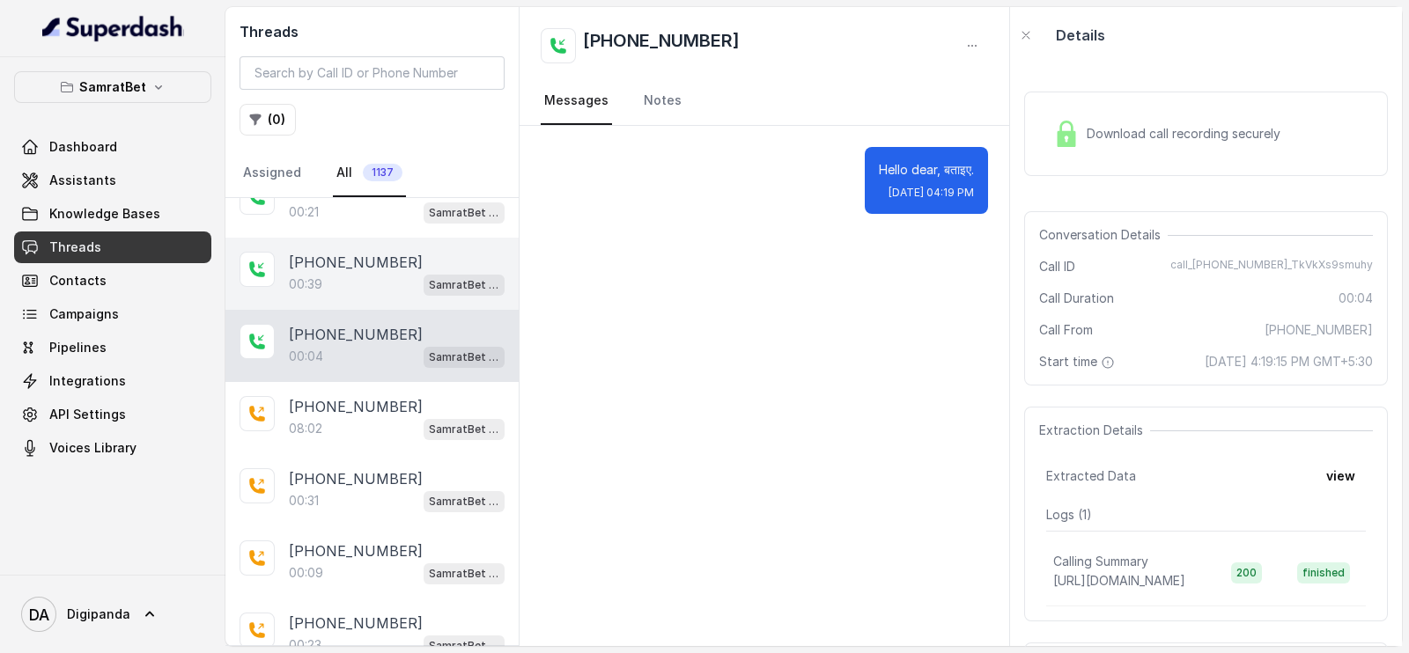
click at [329, 280] on div "00:39 SamratBet agent" at bounding box center [397, 284] width 216 height 23
